Goal: Transaction & Acquisition: Obtain resource

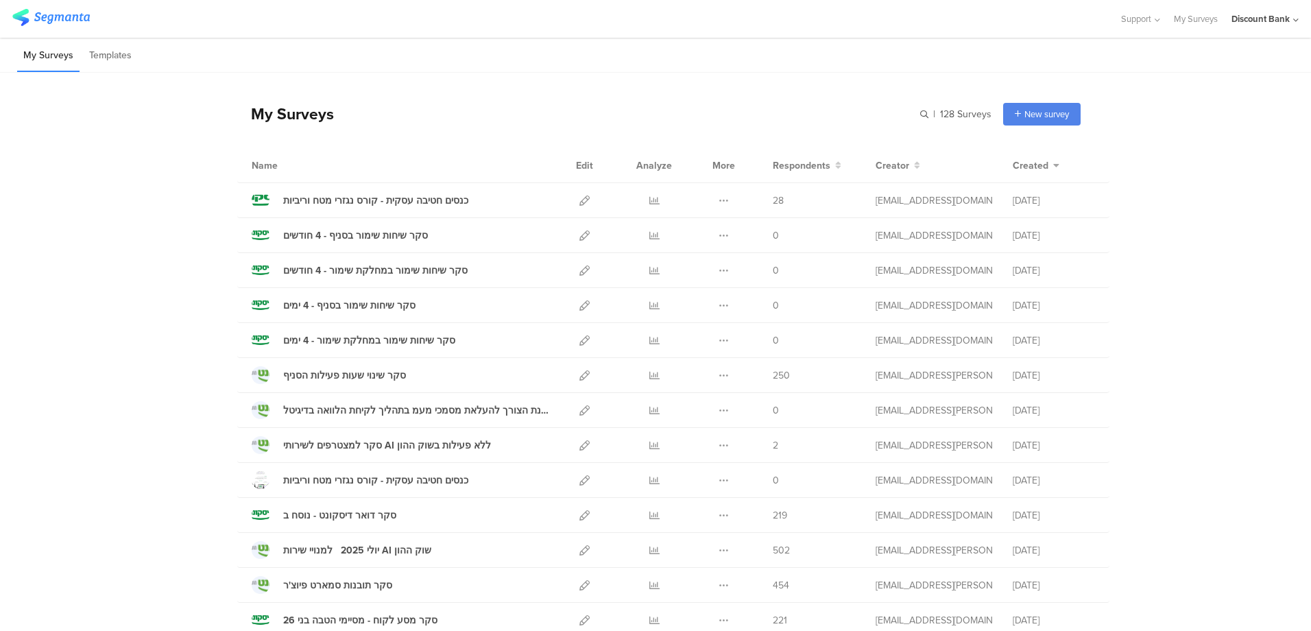
click at [649, 204] on icon at bounding box center [654, 200] width 10 height 10
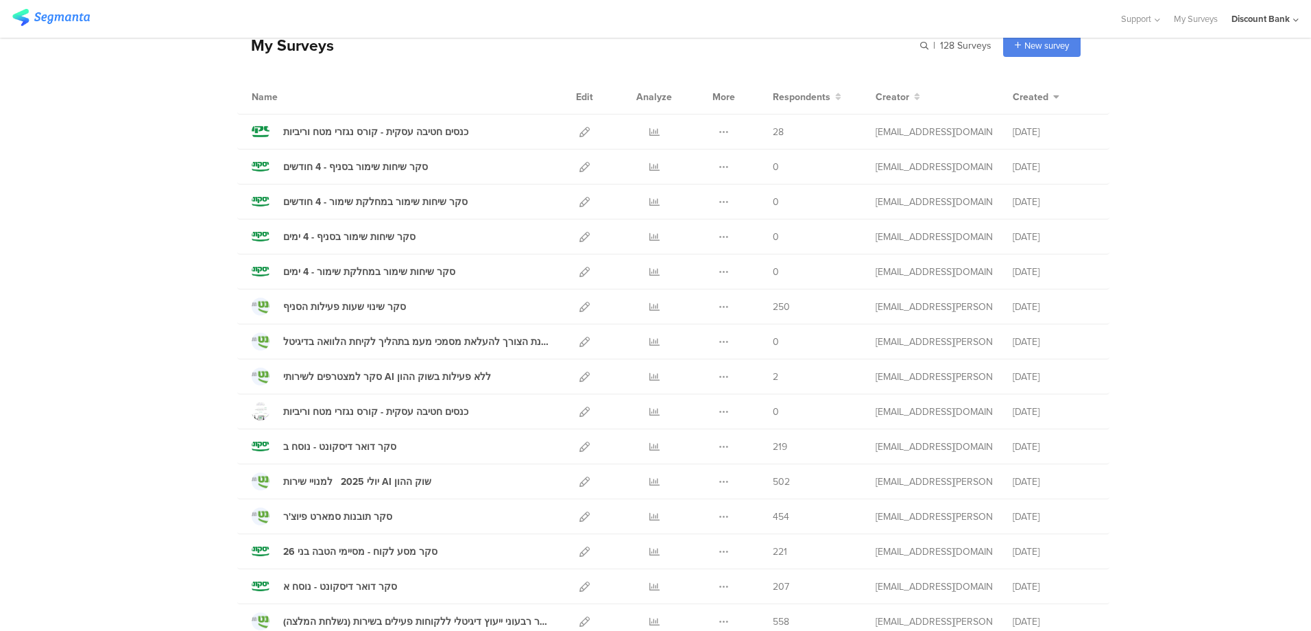
scroll to position [137, 0]
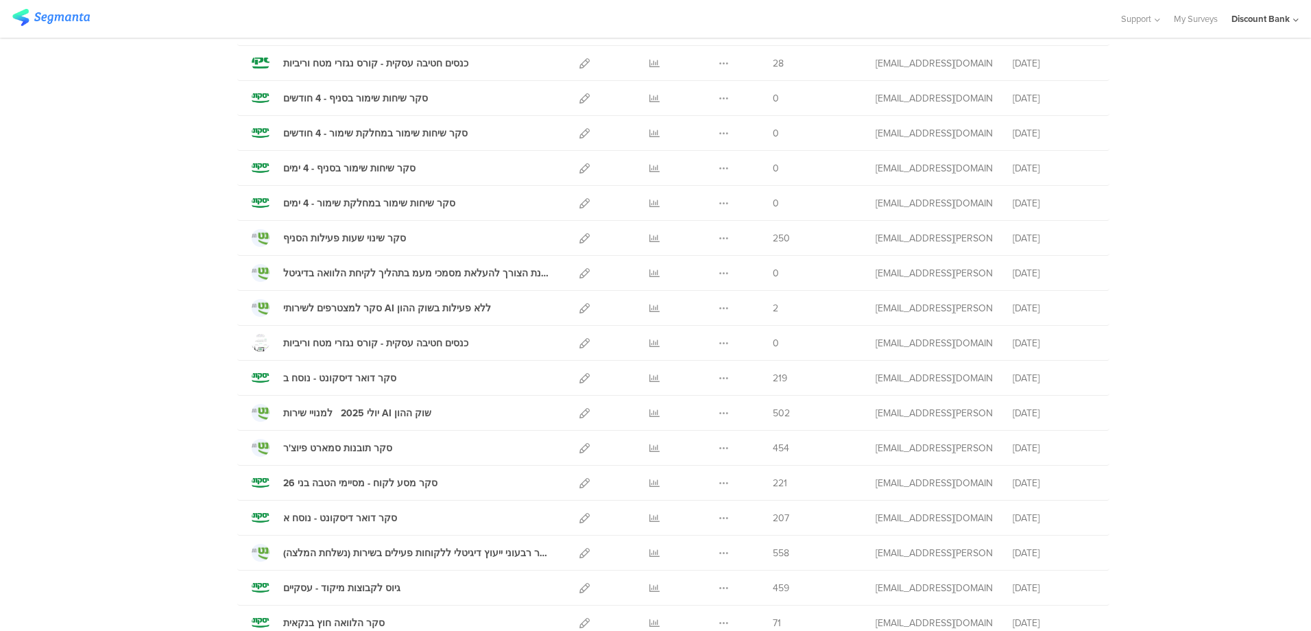
click at [651, 485] on icon at bounding box center [654, 483] width 10 height 10
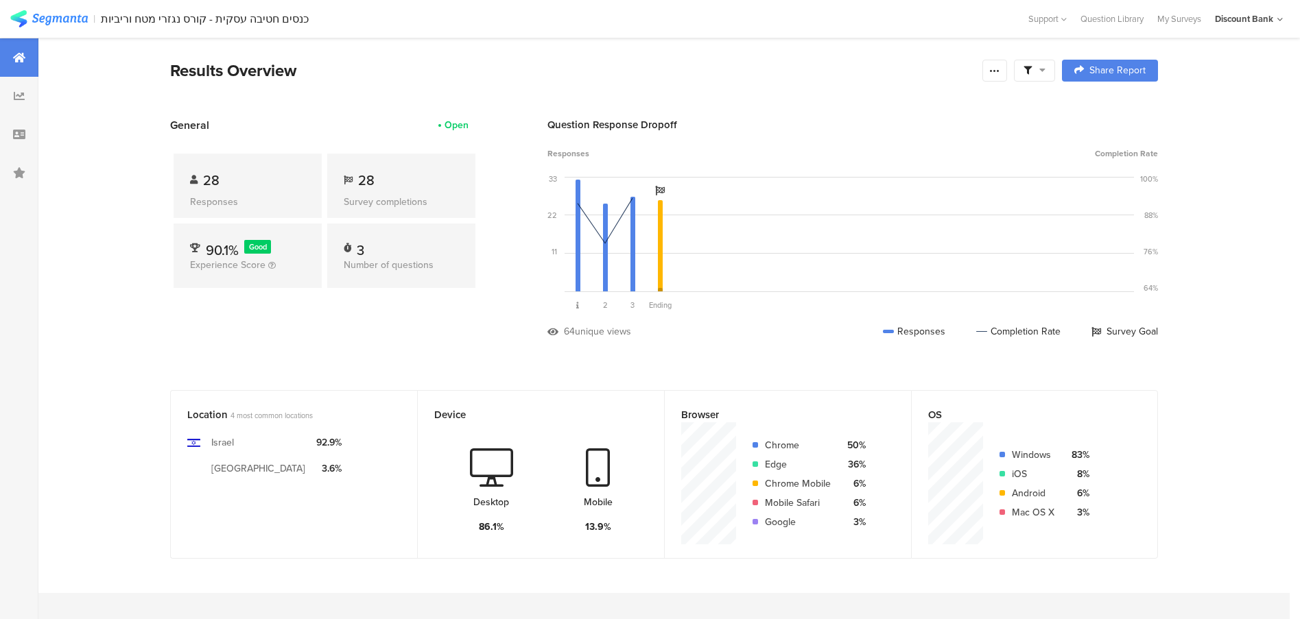
click at [997, 63] on div at bounding box center [994, 71] width 25 height 22
click at [944, 203] on div "Export Results" at bounding box center [902, 209] width 219 height 14
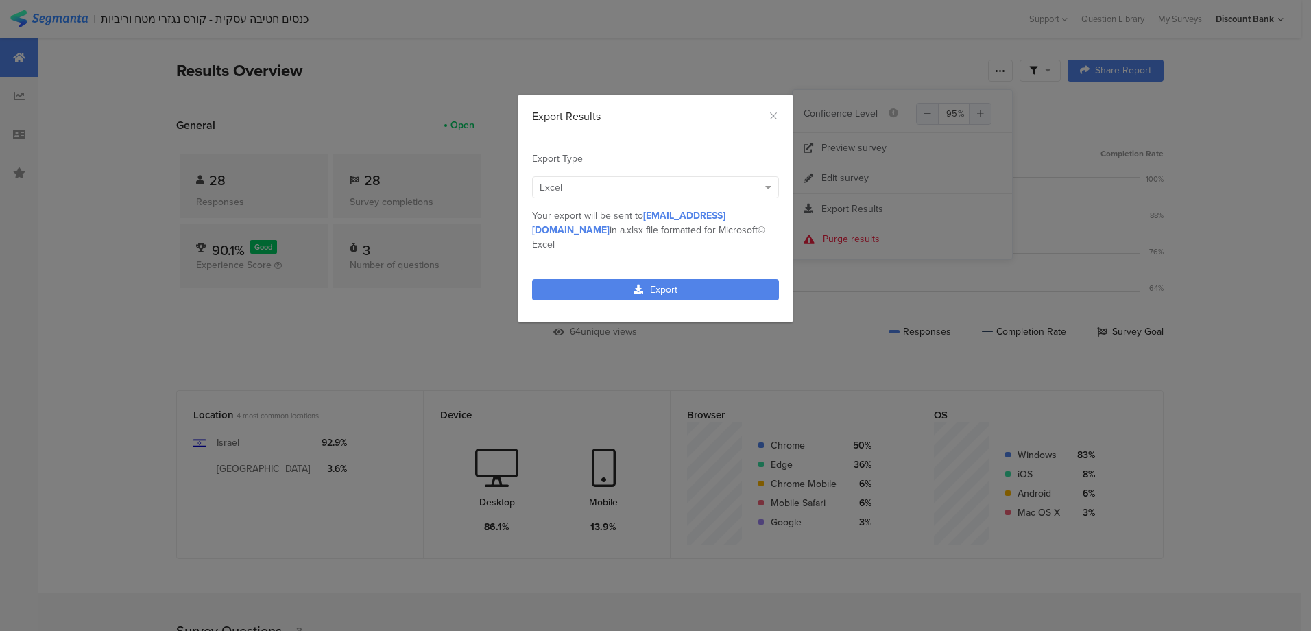
click at [625, 280] on link "Export" at bounding box center [655, 289] width 247 height 21
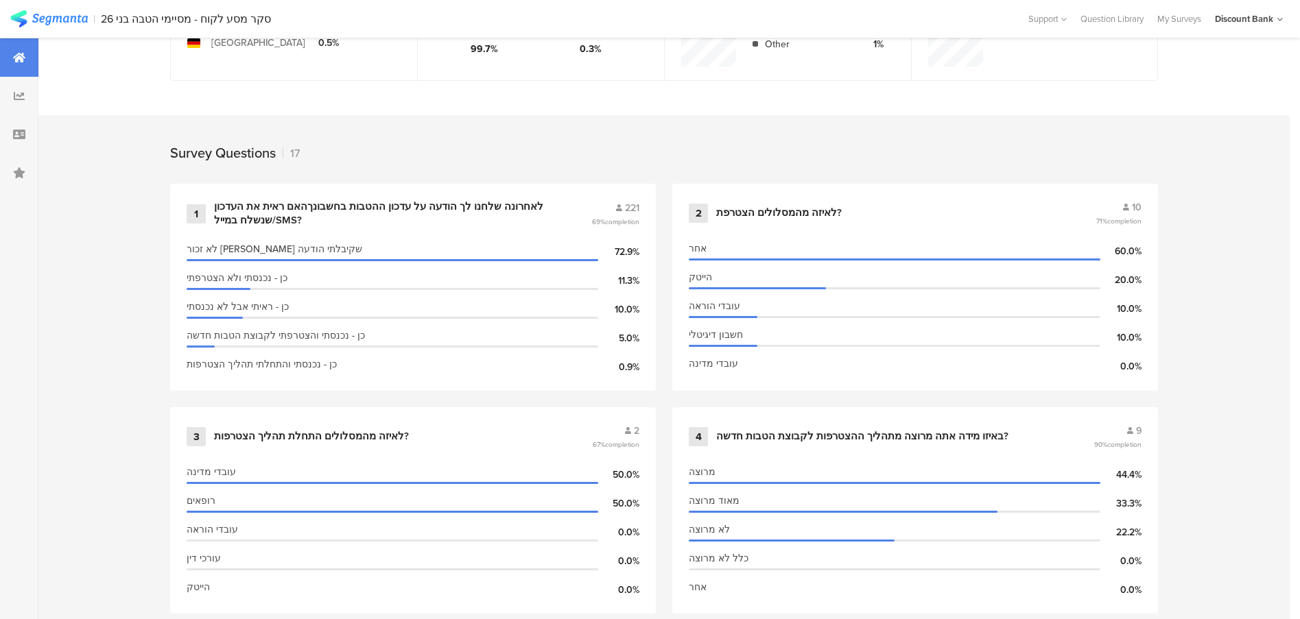
scroll to position [480, 0]
